Goal: Task Accomplishment & Management: Use online tool/utility

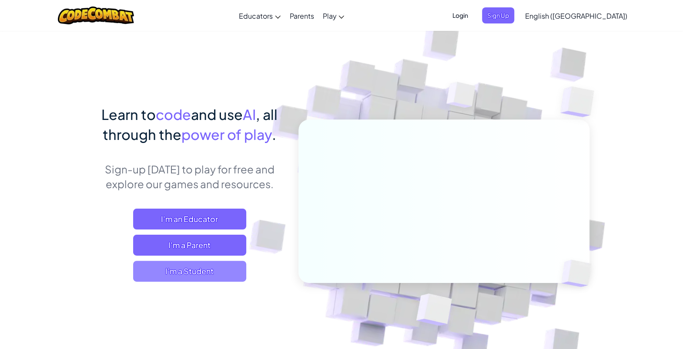
click at [203, 267] on span "I'm a Student" at bounding box center [189, 271] width 113 height 21
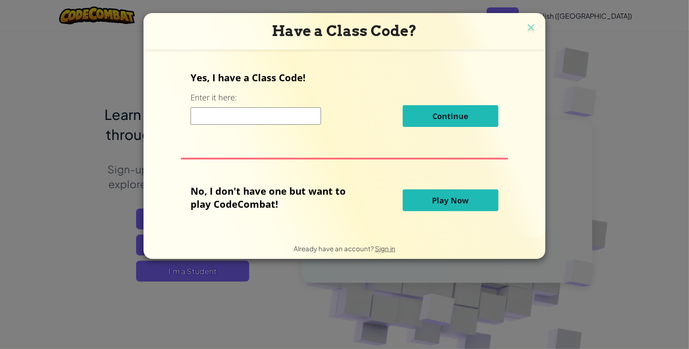
click at [263, 121] on input at bounding box center [256, 115] width 131 height 17
click at [423, 200] on button "Play Now" at bounding box center [451, 201] width 96 height 22
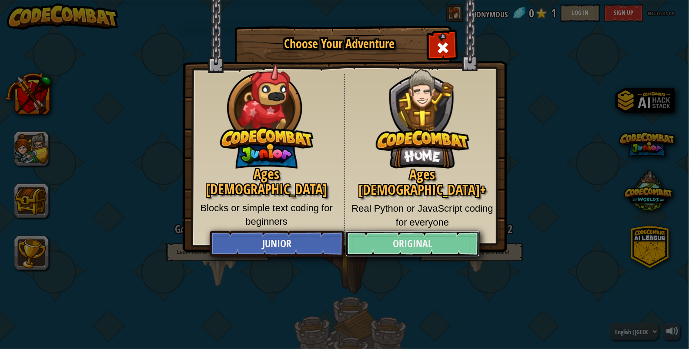
click at [423, 235] on link "Original" at bounding box center [413, 244] width 134 height 26
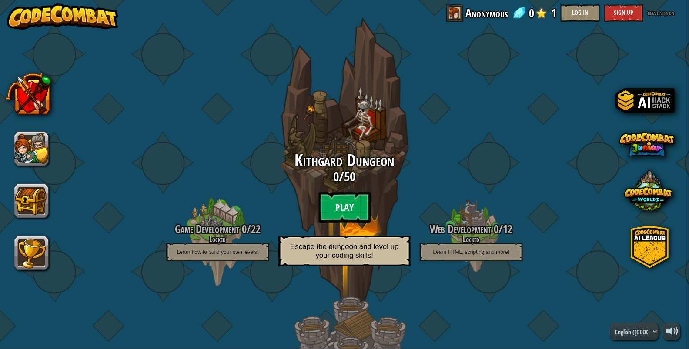
click at [337, 205] on btn "Play" at bounding box center [345, 207] width 52 height 31
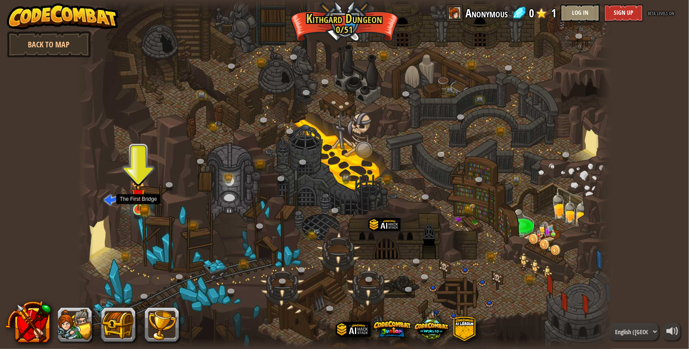
click at [140, 203] on img at bounding box center [138, 196] width 14 height 30
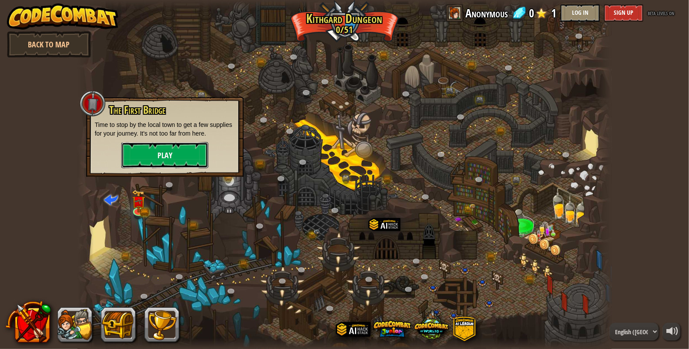
click at [141, 161] on button "Play" at bounding box center [164, 155] width 87 height 26
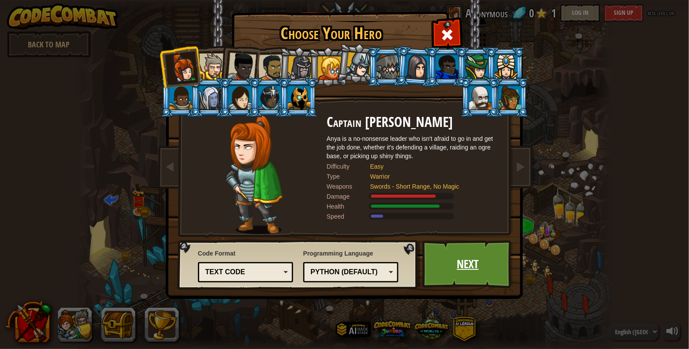
click at [443, 249] on link "Next" at bounding box center [468, 265] width 91 height 48
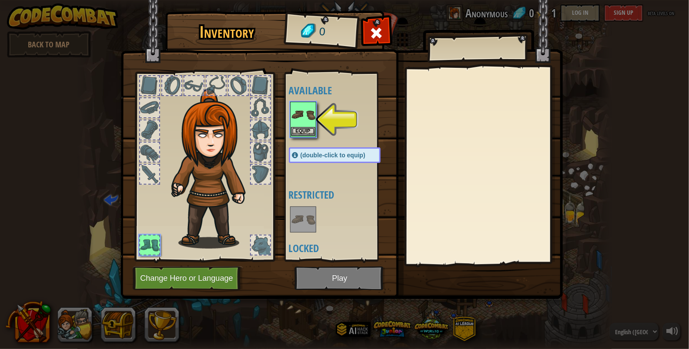
click at [300, 114] on img at bounding box center [303, 115] width 24 height 24
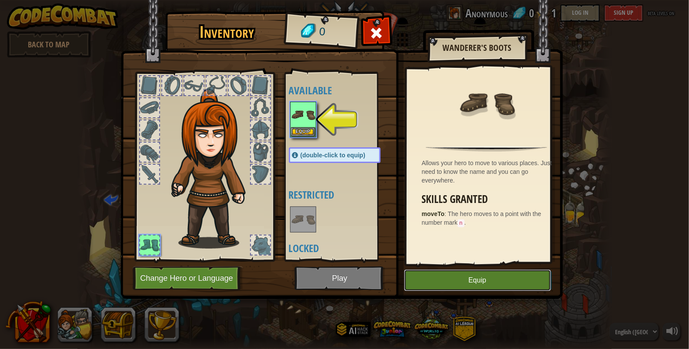
click at [469, 281] on button "Equip" at bounding box center [477, 281] width 147 height 22
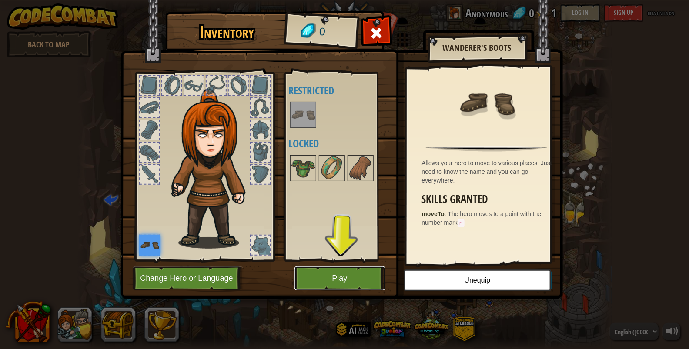
click at [352, 278] on button "Play" at bounding box center [340, 279] width 91 height 24
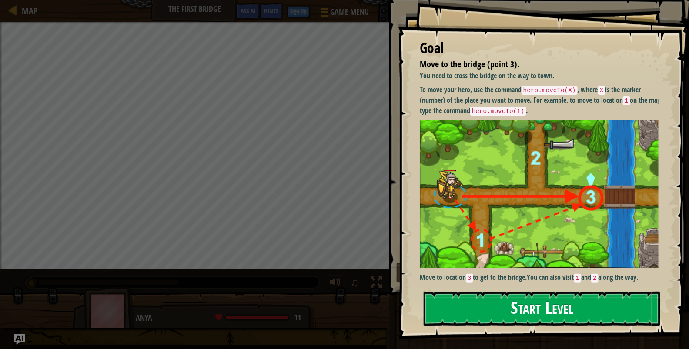
click at [485, 315] on button "Start Level" at bounding box center [542, 309] width 237 height 34
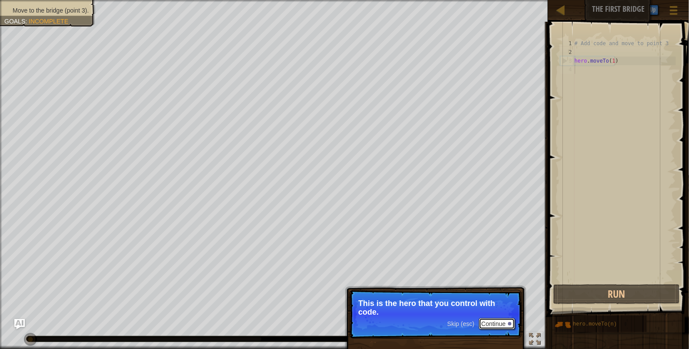
click at [491, 323] on button "Continue" at bounding box center [497, 324] width 36 height 11
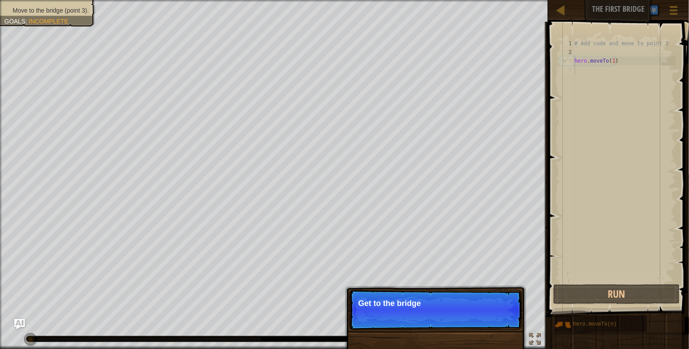
click at [491, 322] on p "Skip (esc) Continue Get to the bridge" at bounding box center [435, 310] width 173 height 40
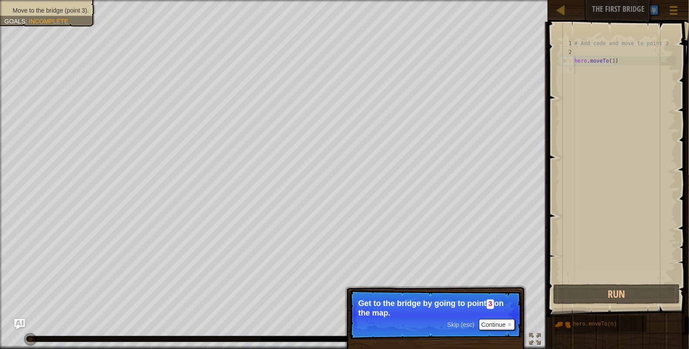
click at [468, 325] on span "Skip (esc)" at bounding box center [460, 325] width 27 height 7
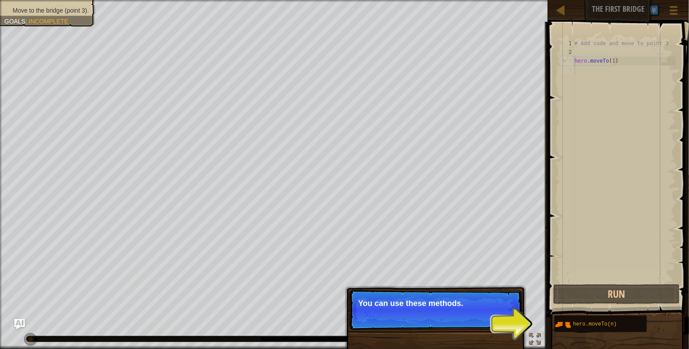
click at [462, 317] on p "Skip (esc) Continue You can use these methods." at bounding box center [435, 310] width 173 height 40
click at [462, 317] on p "Skip (esc) Continue You can use these methods. Right n" at bounding box center [435, 310] width 173 height 40
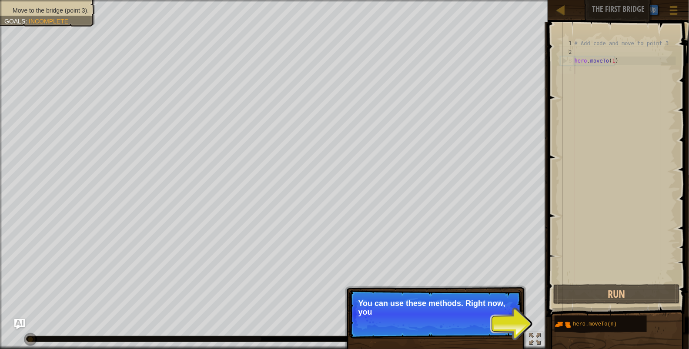
click at [462, 317] on p "Skip (esc) Continue You can use these methods. Right now, you" at bounding box center [435, 314] width 173 height 49
click at [466, 316] on p "You can use these methods. Right now, you only n" at bounding box center [436, 307] width 154 height 17
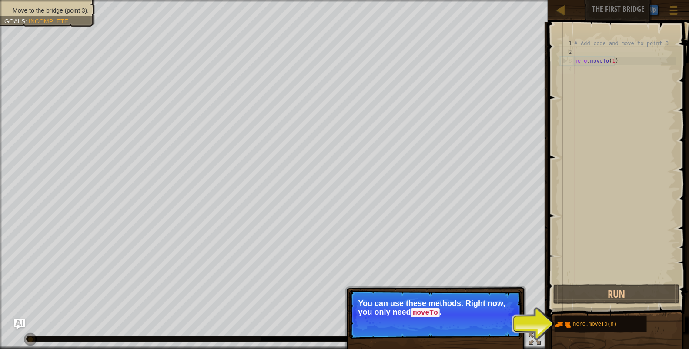
click at [560, 278] on div "1 2 3 4 # Add code and move to point 3 hero . moveTo ( 1 ) הההההההההההההההההההה…" at bounding box center [618, 161] width 118 height 244
click at [598, 138] on div "# Add code and move to point 3 hero . moveTo ( 1 )" at bounding box center [624, 169] width 103 height 261
click at [489, 323] on button "Continue" at bounding box center [497, 324] width 36 height 11
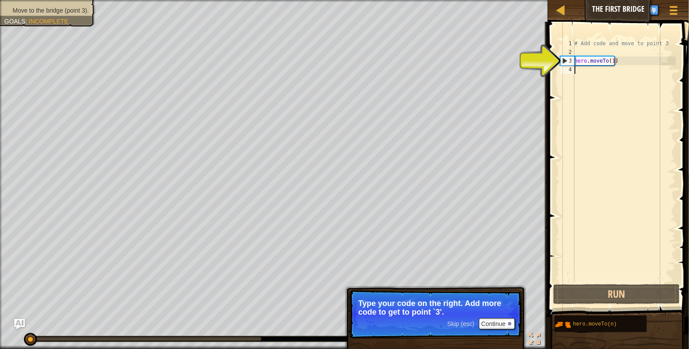
click at [463, 322] on span "Skip (esc)" at bounding box center [460, 324] width 27 height 7
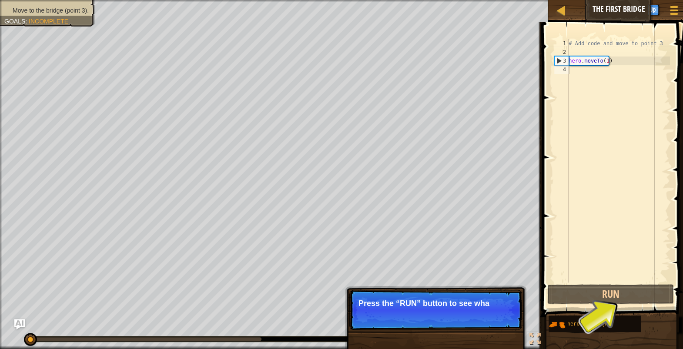
click at [463, 322] on p "Skip (esc) Continue Press the “RUN” button to see wha" at bounding box center [435, 310] width 173 height 40
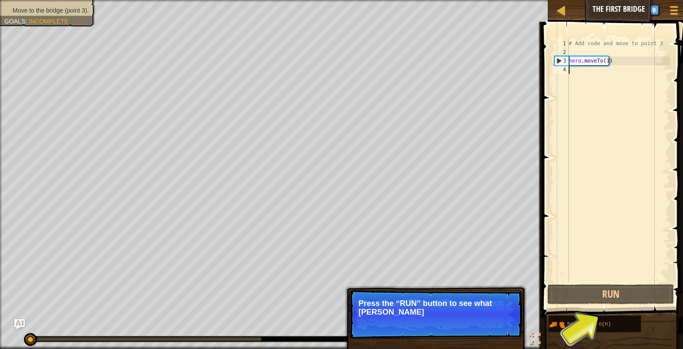
click at [463, 322] on p "Skip (esc) Continue Press the “RUN” button to see what [PERSON_NAME]" at bounding box center [435, 314] width 173 height 49
click at [463, 322] on span "Skip (esc)" at bounding box center [460, 324] width 27 height 7
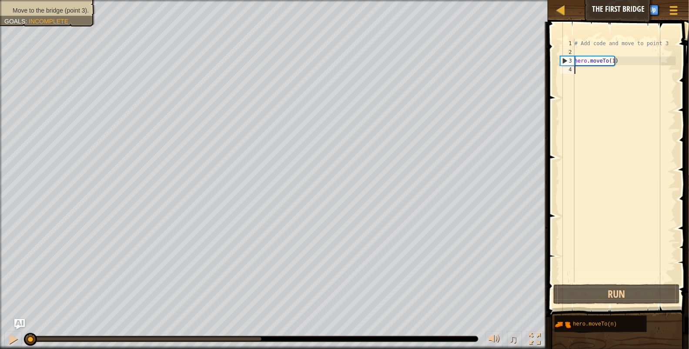
click at [463, 322] on div "Move to the bridge (point 3). Goals : Incomplete ♫ Anya 11 x: 5 y: 15 x: 10 y: …" at bounding box center [344, 174] width 689 height 349
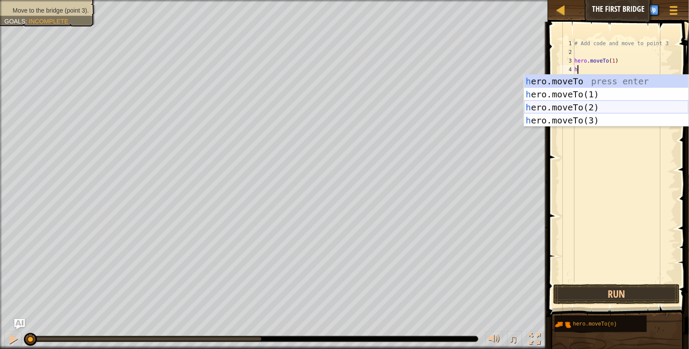
click at [584, 106] on div "h ero.moveTo press enter h ero.moveTo(1) press enter h ero.moveTo(2) press ente…" at bounding box center [606, 114] width 165 height 78
type textarea "hero.moveTo(2)"
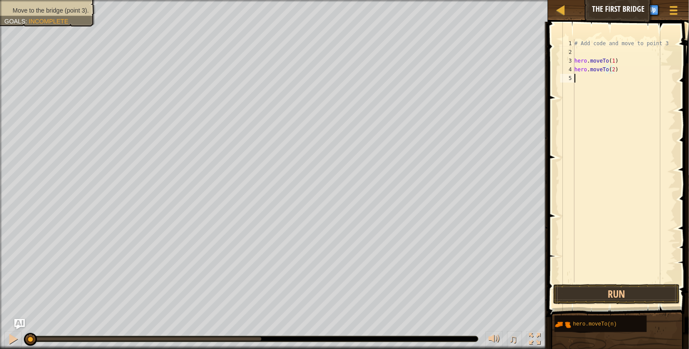
click at [585, 82] on div "# Add code and move to point 3 hero . moveTo ( 1 ) hero . moveTo ( 2 )" at bounding box center [624, 169] width 103 height 261
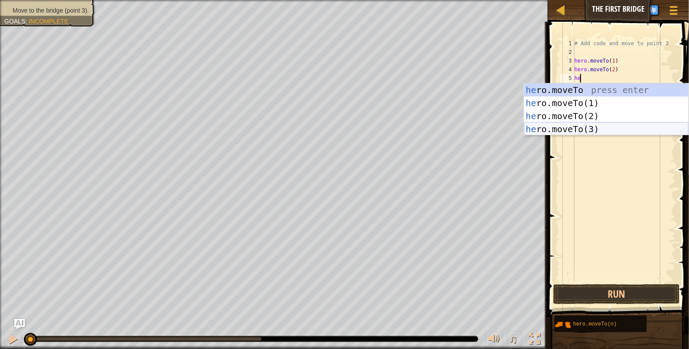
click at [584, 125] on div "he ro.moveTo press enter he ro.moveTo(1) press enter he ro.moveTo(2) press ente…" at bounding box center [606, 123] width 165 height 78
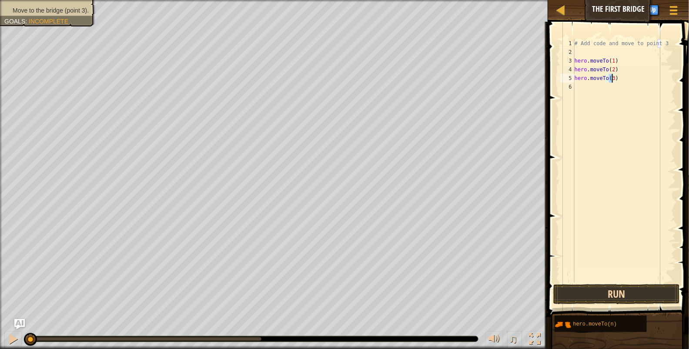
type textarea "hero.moveTo(3)"
click at [606, 294] on button "Run" at bounding box center [617, 295] width 127 height 20
